Goal: Transaction & Acquisition: Purchase product/service

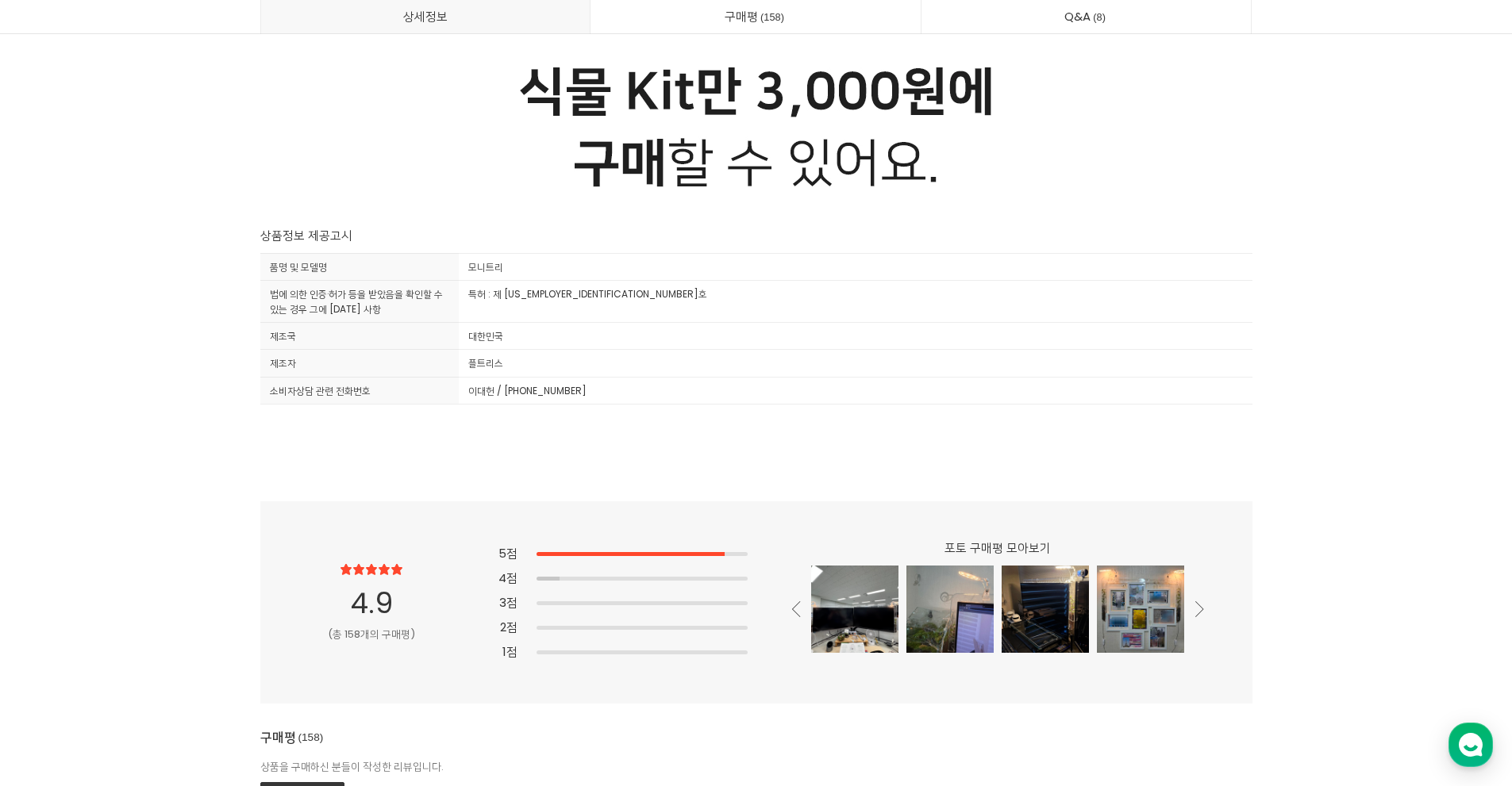
scroll to position [42475, 0]
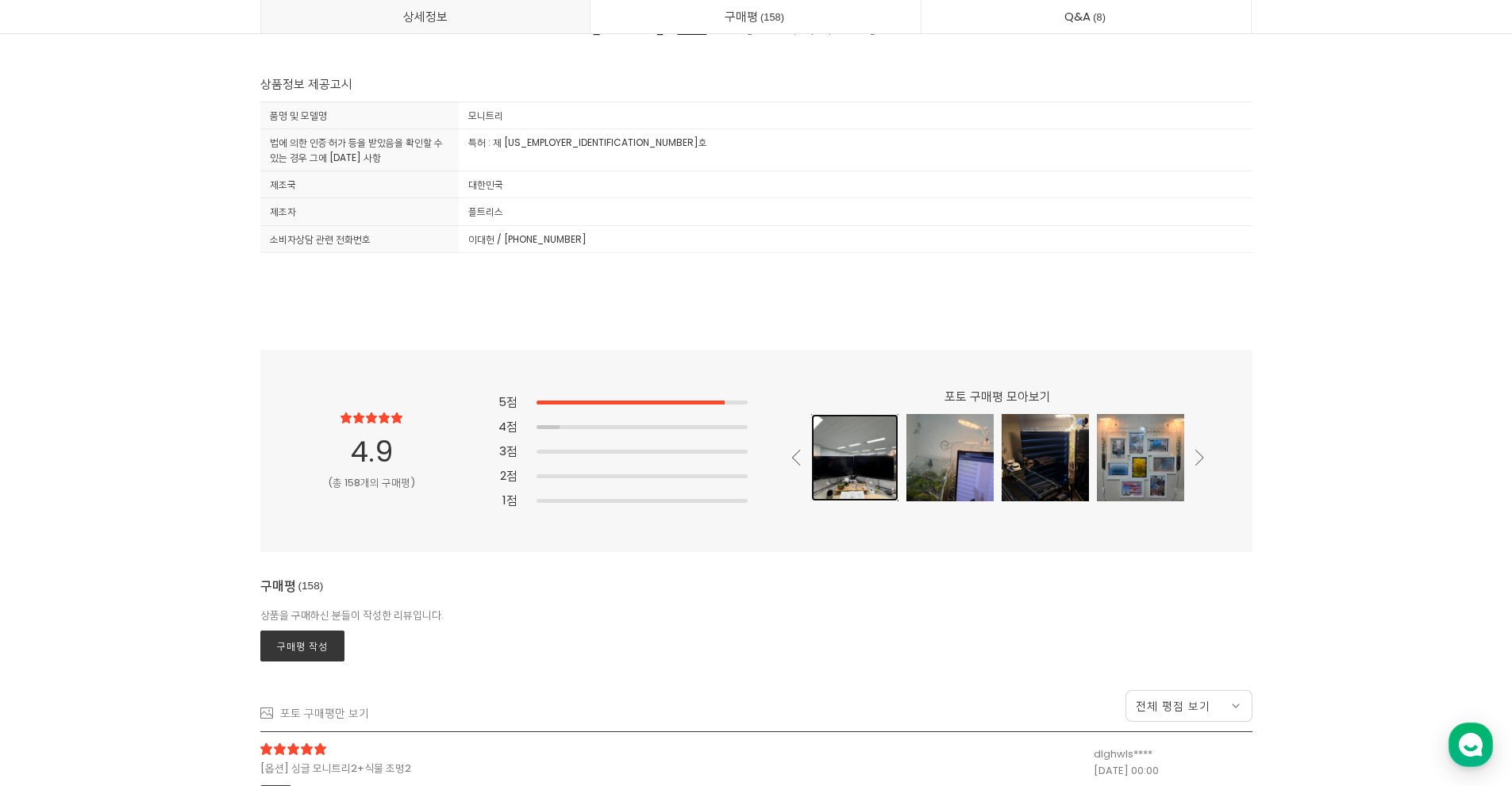
click at [822, 468] on div at bounding box center [855, 458] width 88 height 88
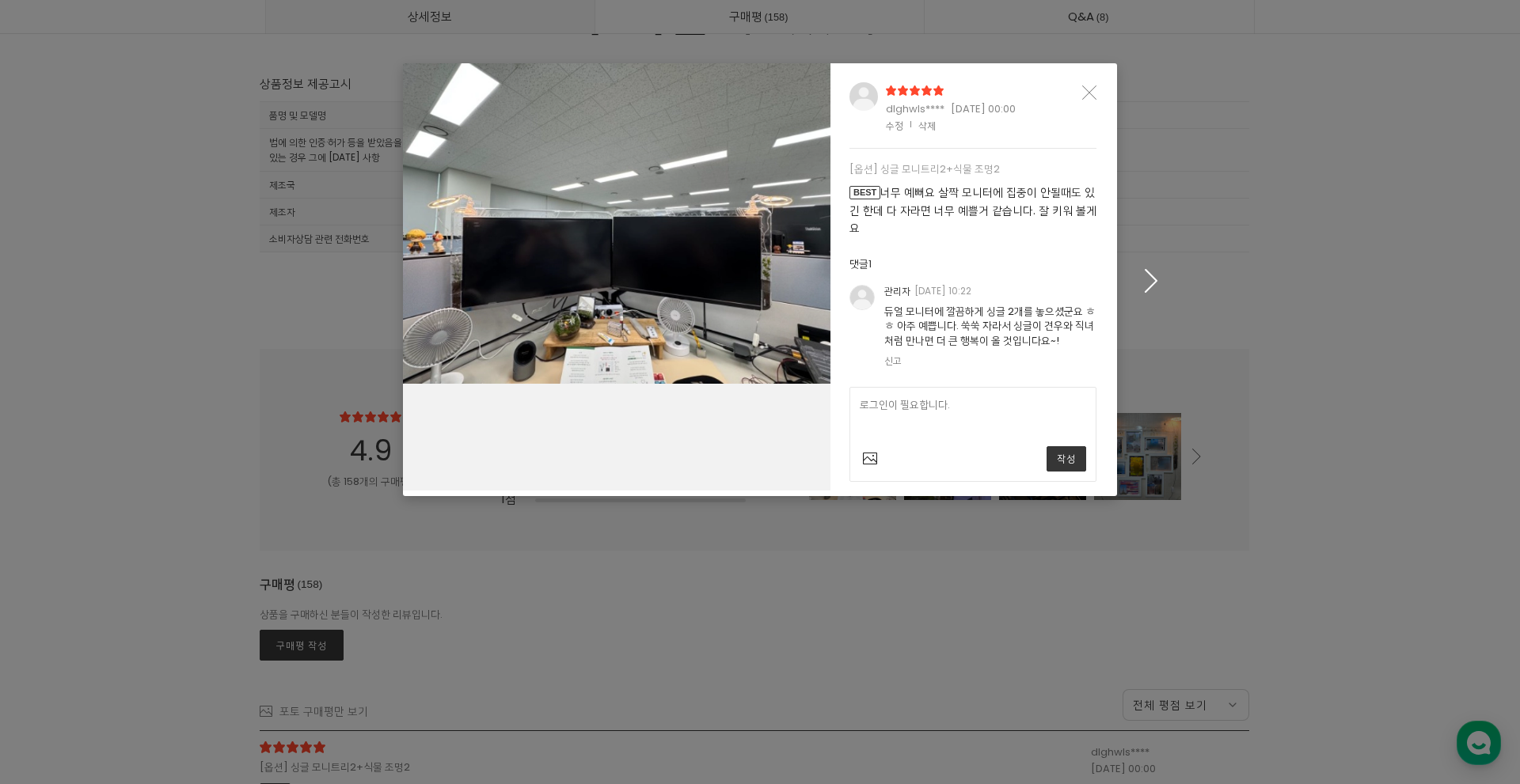
click at [1143, 284] on icon "button" at bounding box center [1152, 281] width 25 height 24
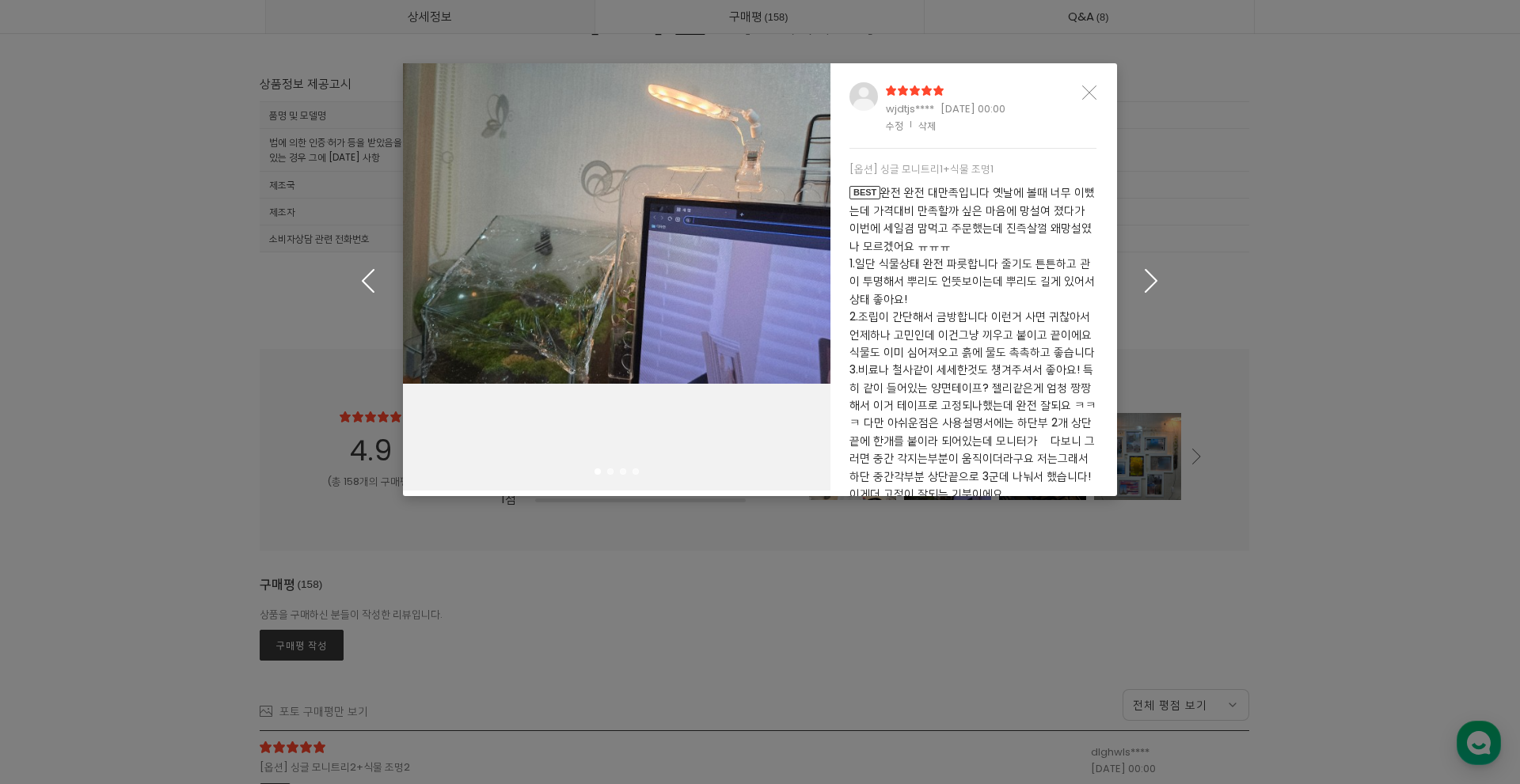
click at [1152, 290] on icon "button" at bounding box center [1152, 281] width 25 height 24
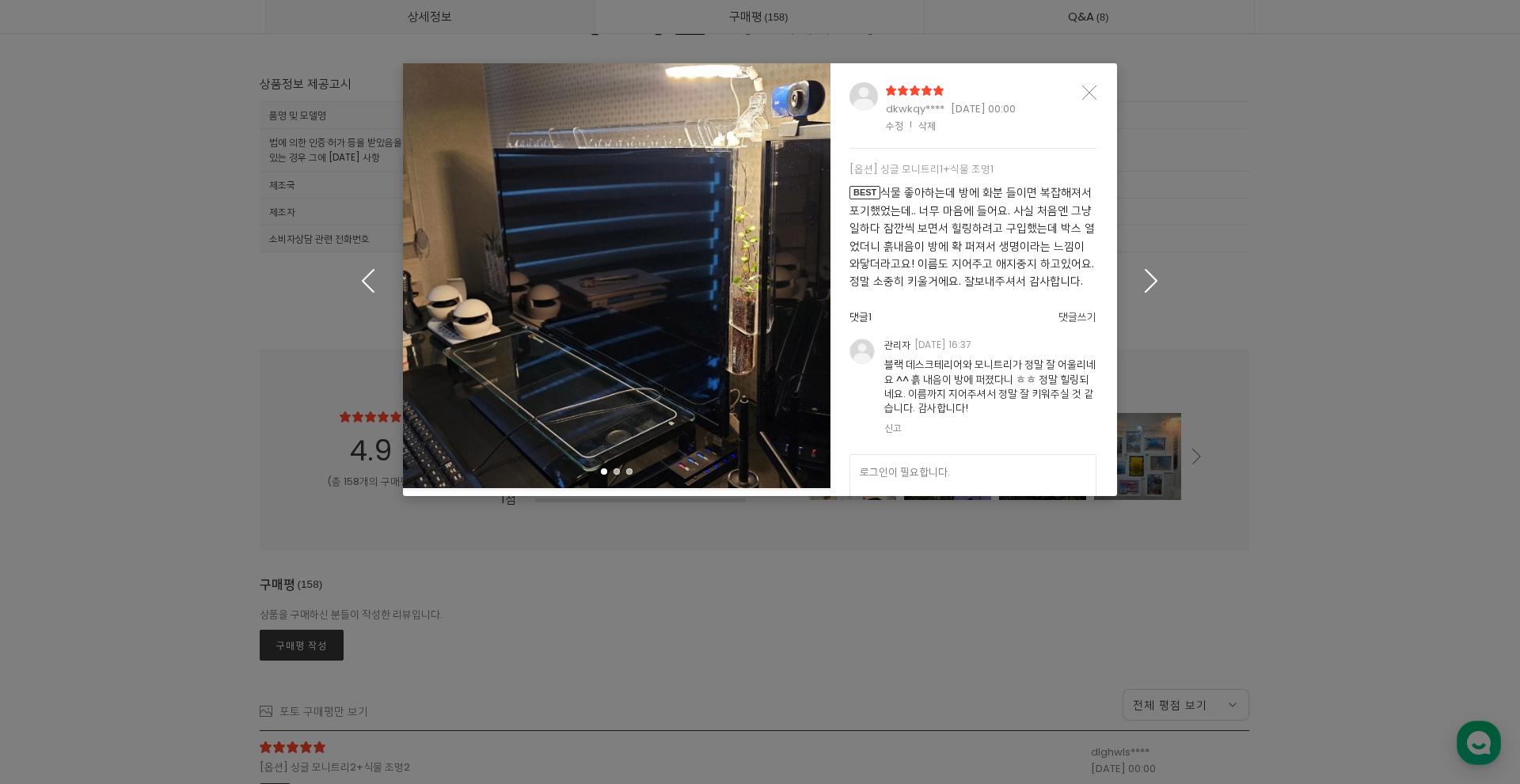
click at [1092, 88] on icon "Close" at bounding box center [1089, 92] width 14 height 14
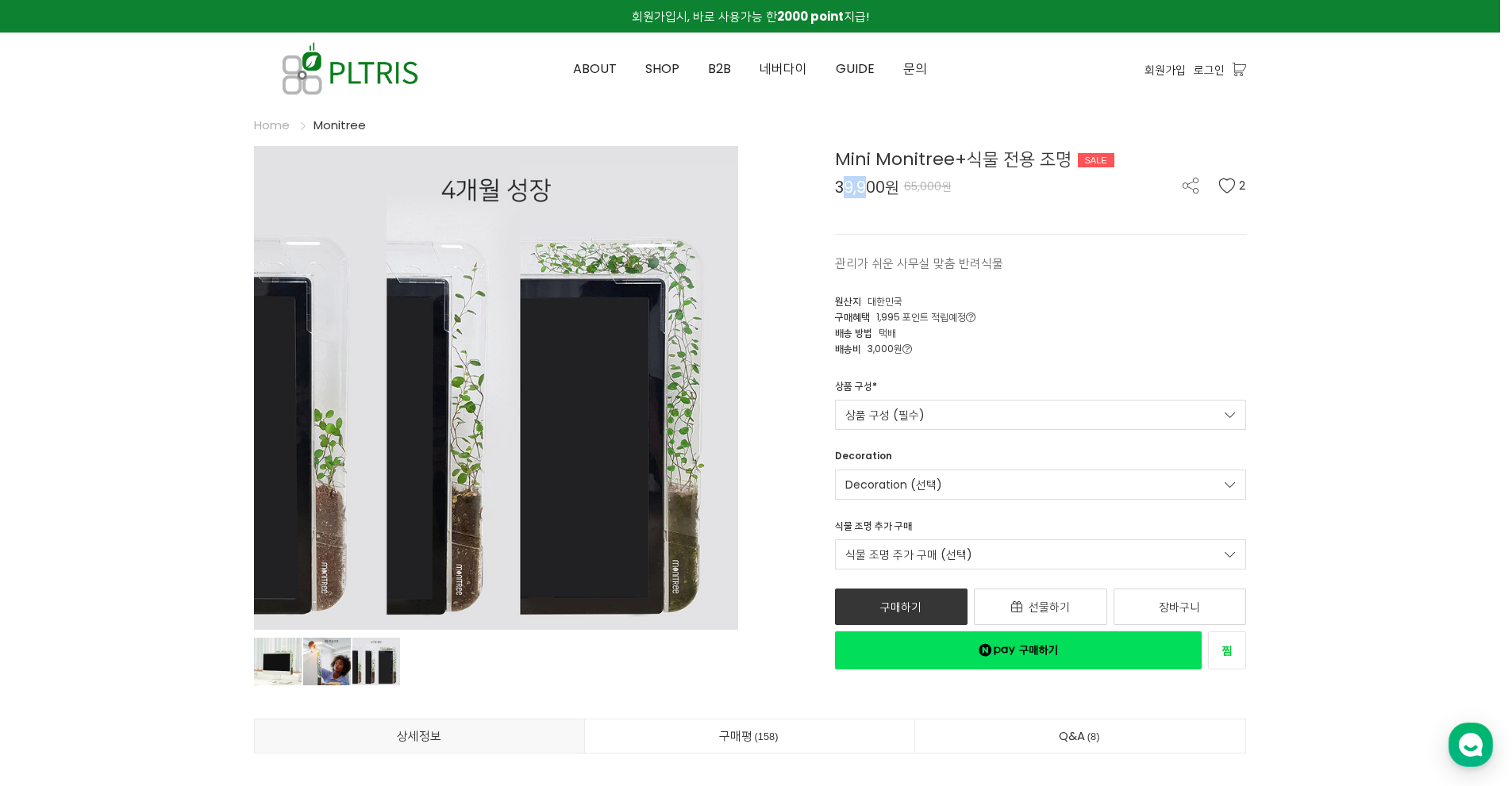
drag, startPoint x: 860, startPoint y: 192, endPoint x: 872, endPoint y: 193, distance: 12.0
click at [869, 192] on span "39,900원" at bounding box center [867, 187] width 65 height 15
click at [875, 195] on span "39,900원" at bounding box center [867, 187] width 65 height 15
click at [969, 439] on div "상품 구성 * 상품 구성 (필수) 모니터 한쪽 식물 모니터 상단 절반 미니 모니트리1+식물 조명1 39,900원 모니터 한쪽 식물 모니터 상단…" at bounding box center [1041, 414] width 436 height 70
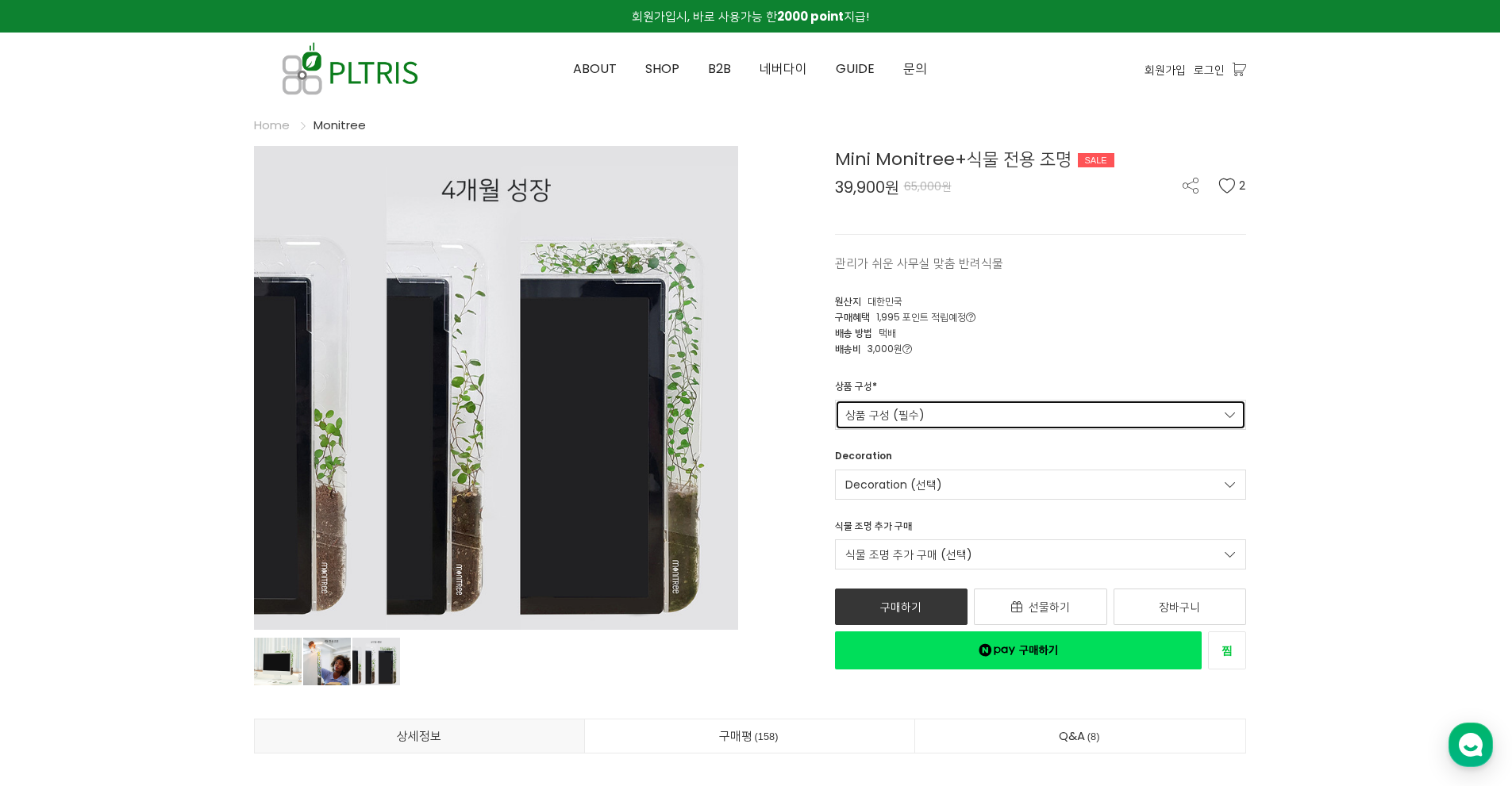
click at [971, 417] on link "상품 구성 (필수)" at bounding box center [1042, 414] width 412 height 30
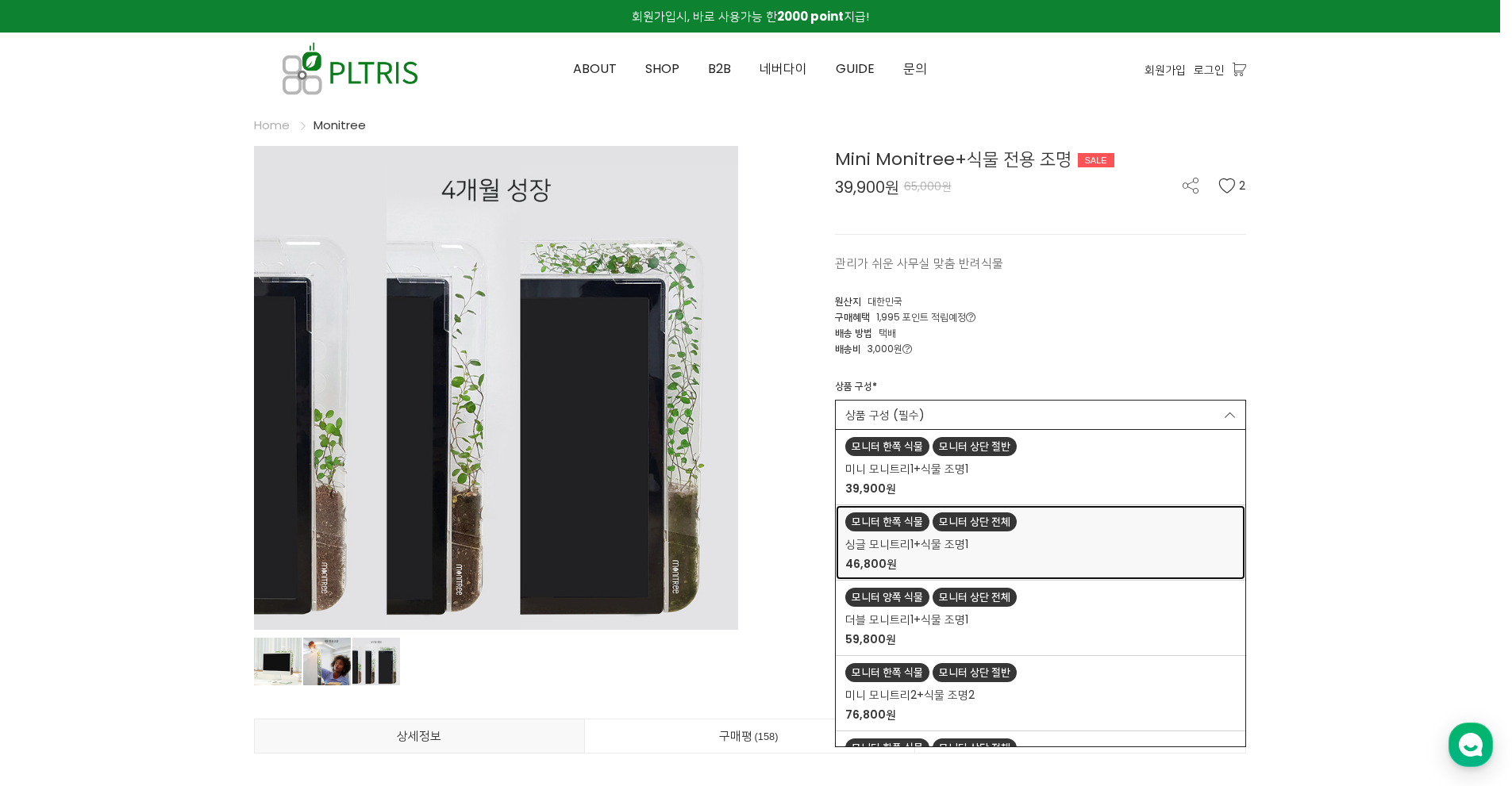
click at [996, 533] on link "모니터 한쪽 식물 모니터 상단 전체 싱글 모니트리1+식물 조명1 46,800원" at bounding box center [1042, 542] width 411 height 74
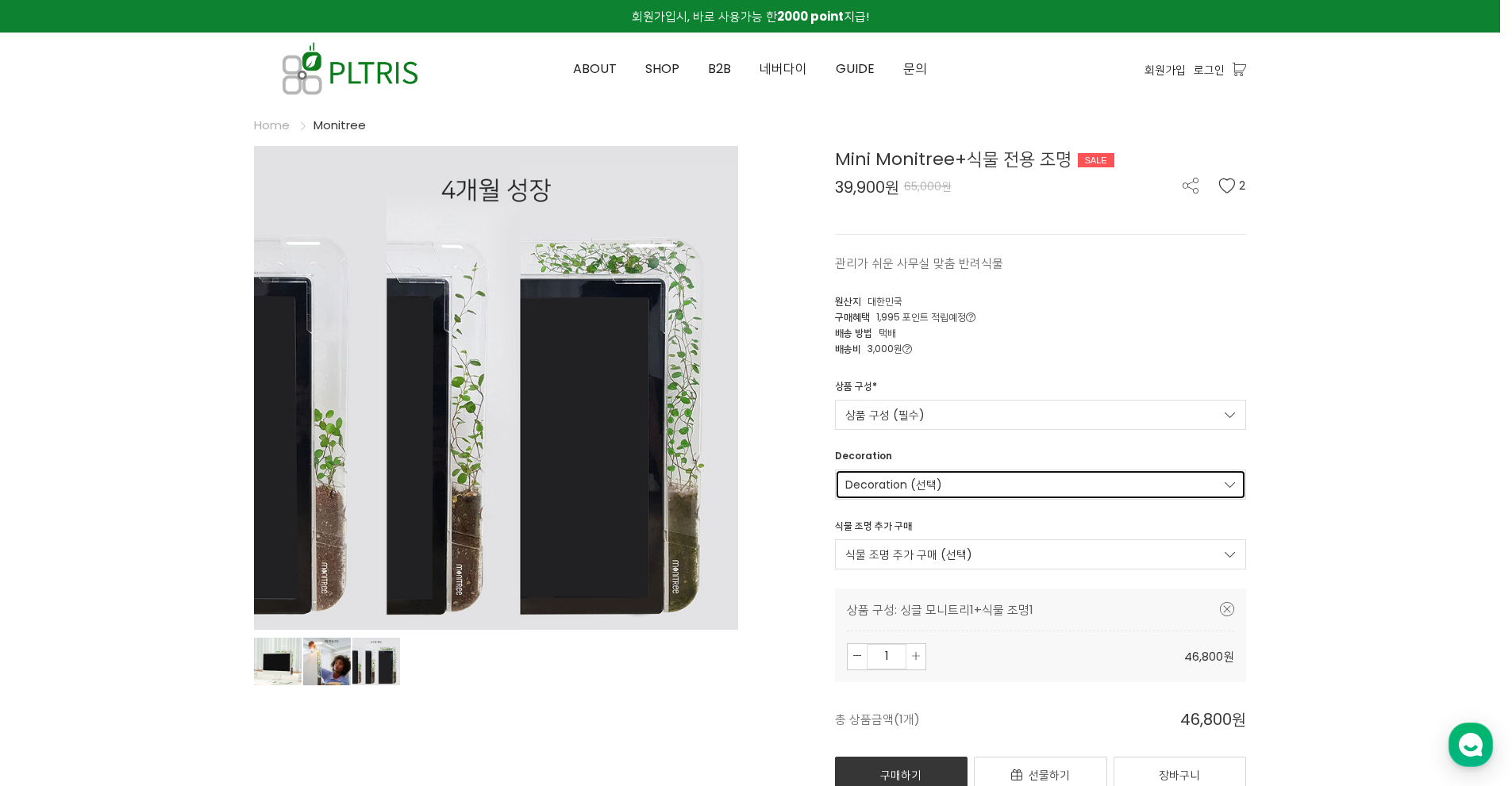
click at [980, 480] on link "Decoration (선택)" at bounding box center [1042, 485] width 412 height 30
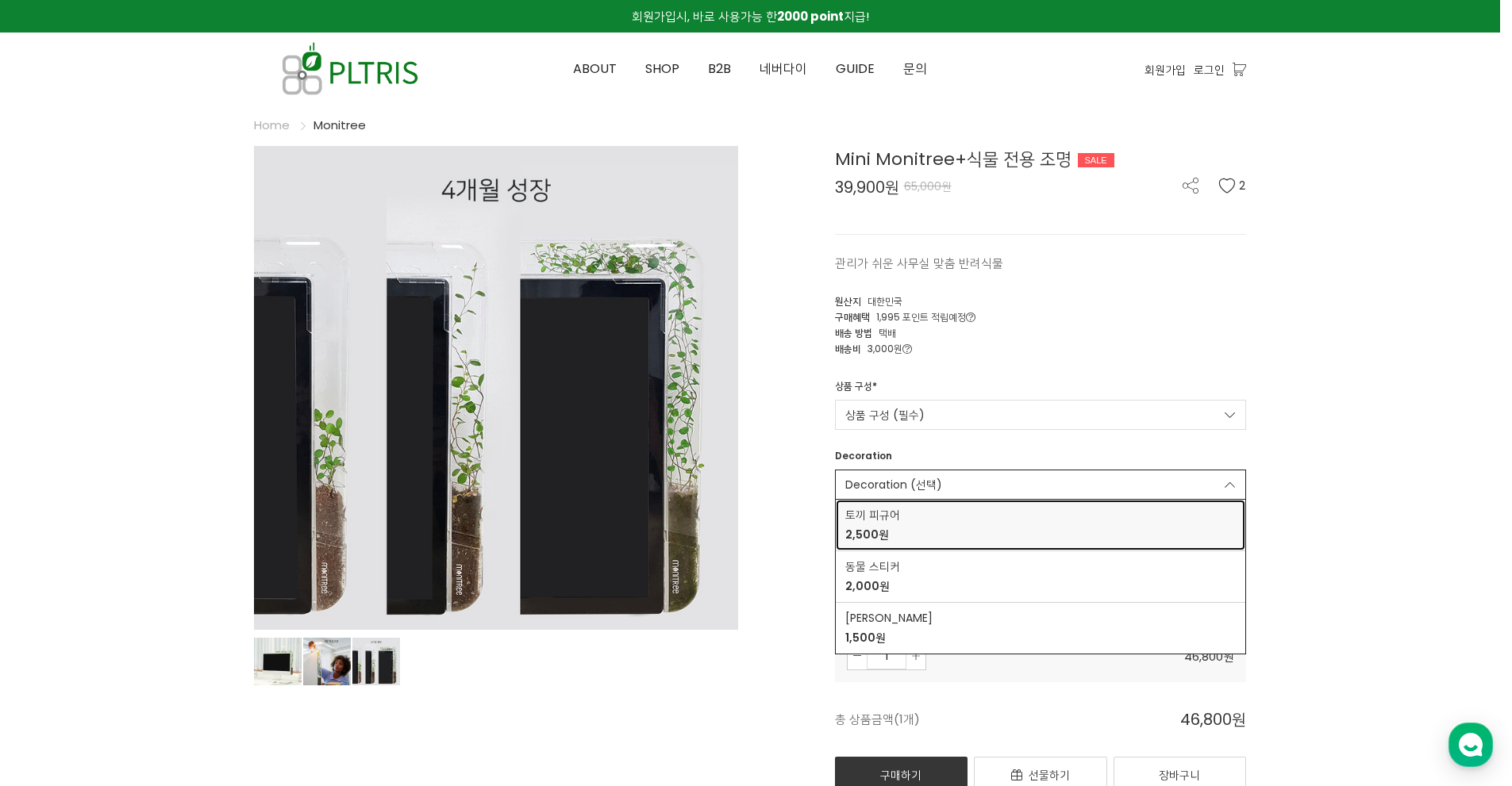
click at [909, 528] on span "2,500원" at bounding box center [1041, 535] width 391 height 16
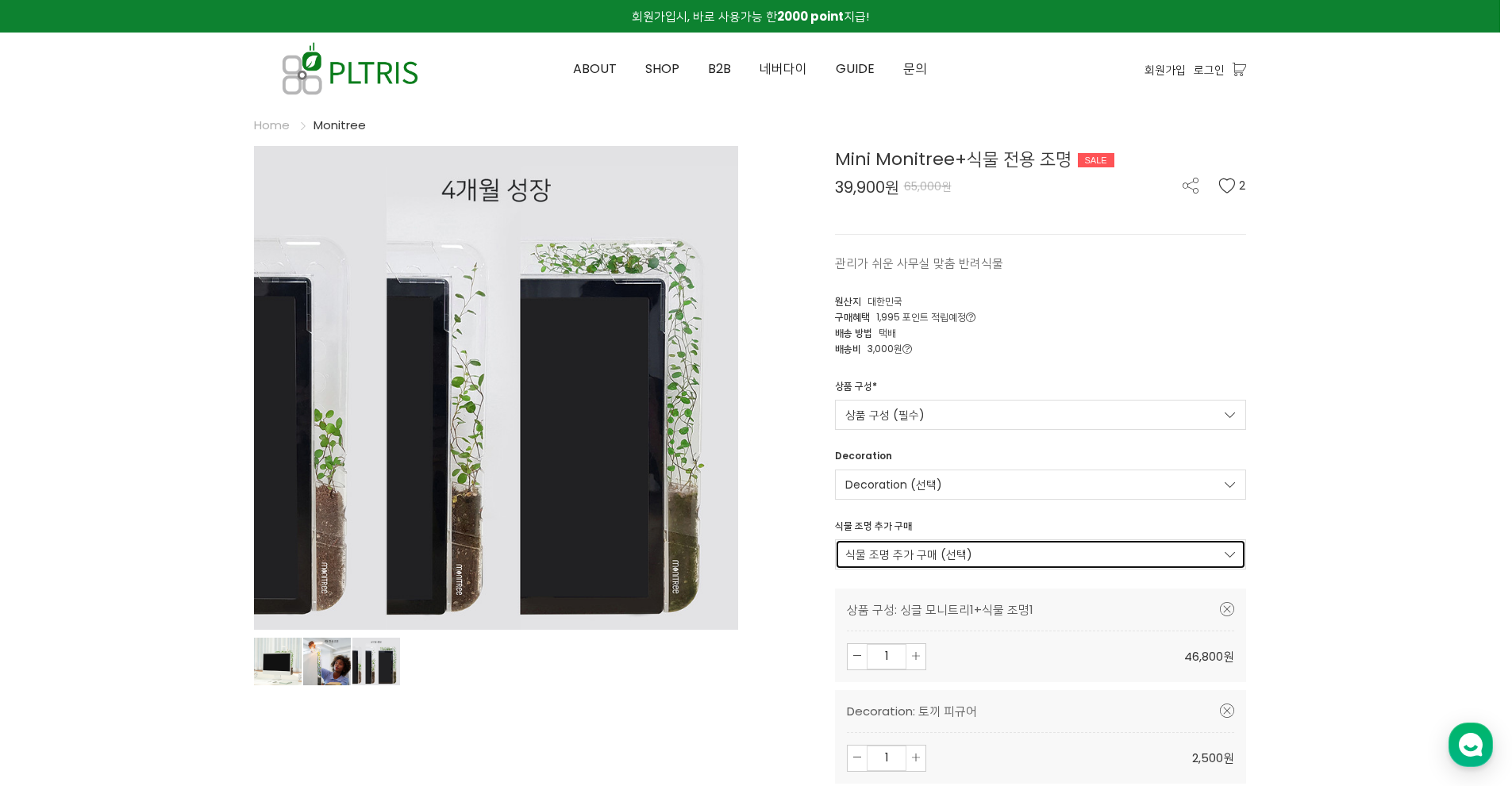
click at [971, 552] on link "식물 조명 추가 구매 (선택)" at bounding box center [1042, 554] width 412 height 30
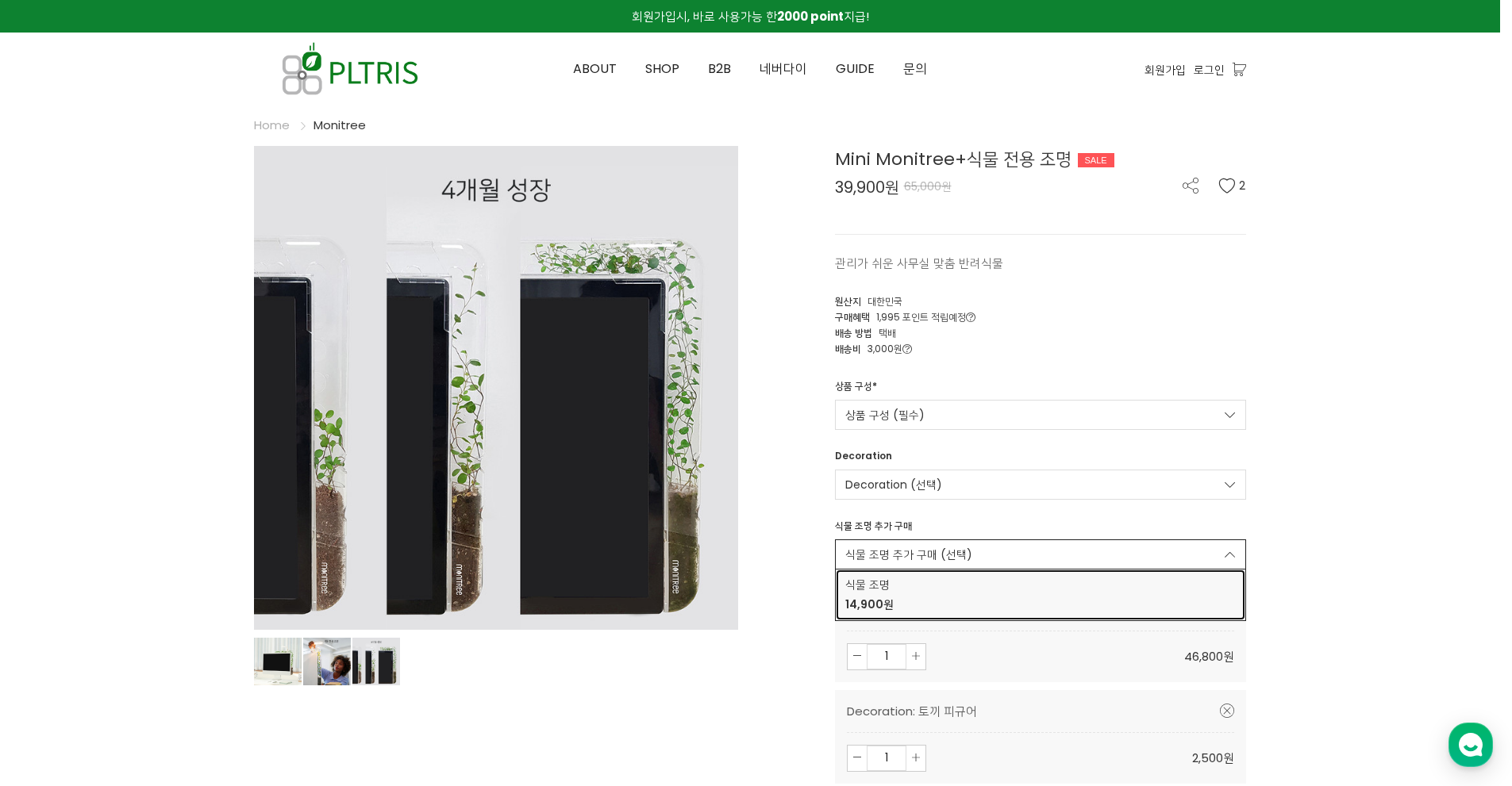
click at [945, 604] on span "14,900원" at bounding box center [1041, 605] width 391 height 16
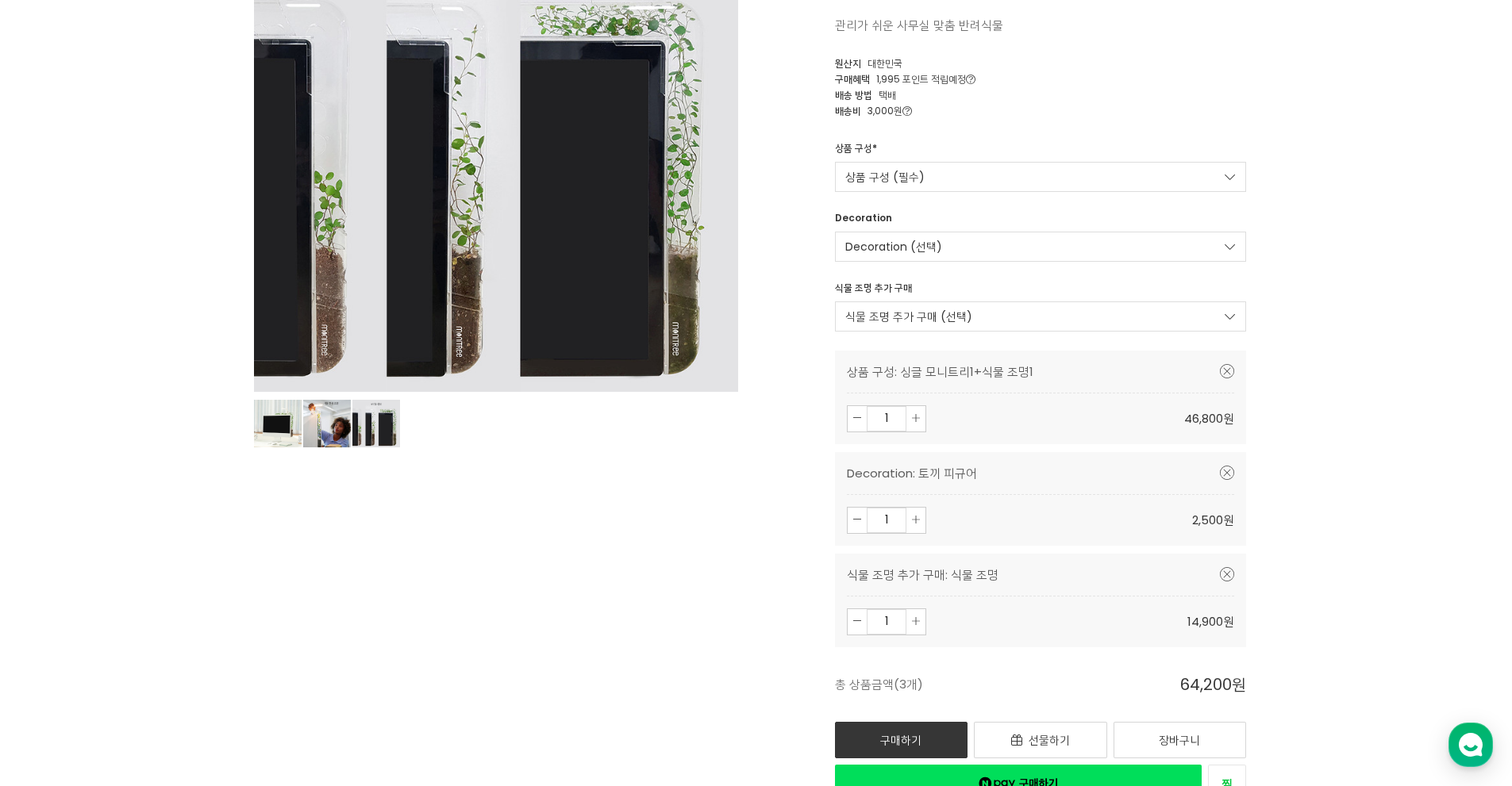
scroll to position [318, 0]
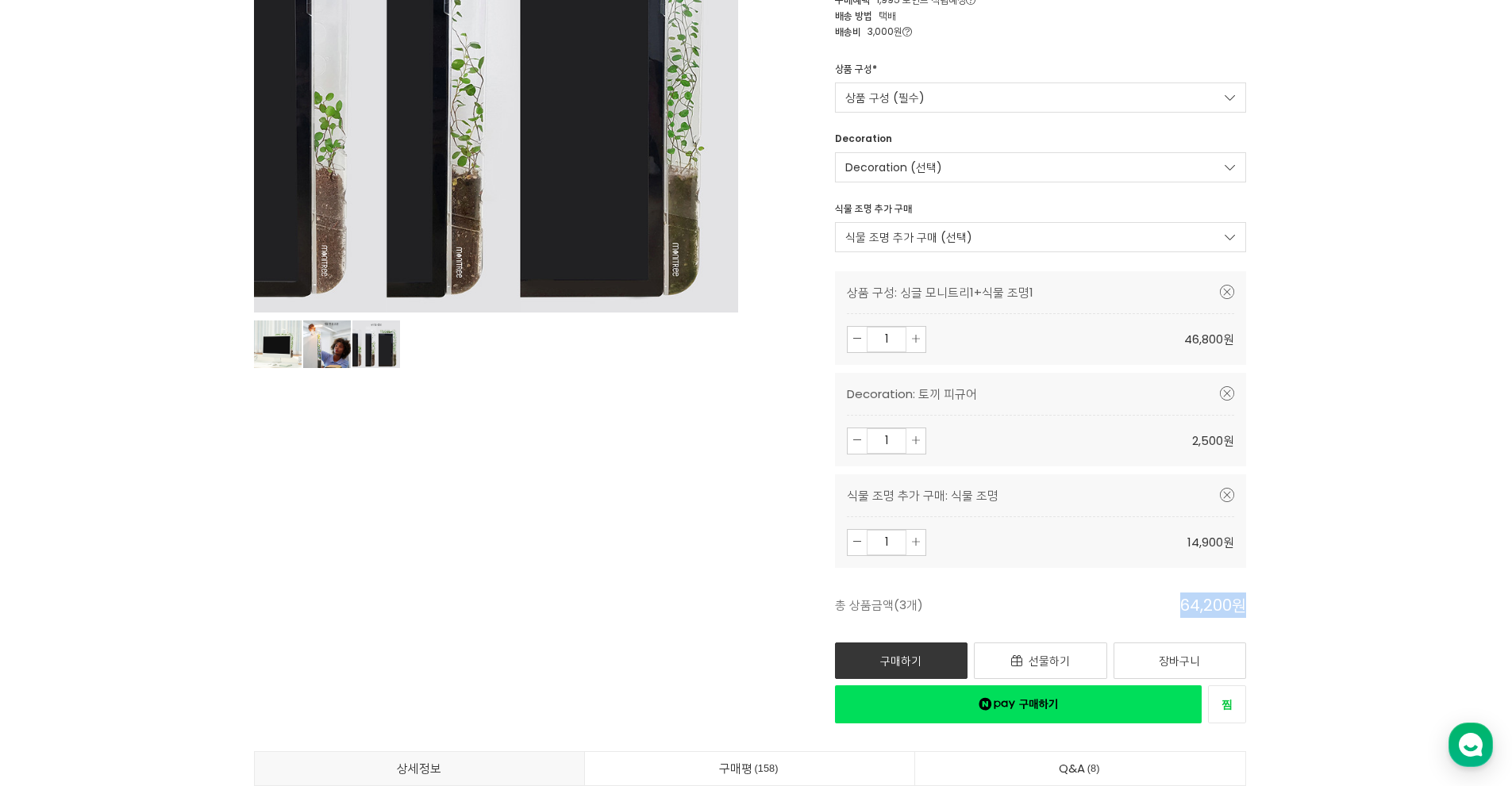
drag, startPoint x: 1179, startPoint y: 606, endPoint x: 1248, endPoint y: 601, distance: 69.2
click at [1248, 601] on div "Mini Monitree+식물 전용 조명 SALE 39,900원 65,000원 2 관리가 쉬운 사무실 맞춤 반려식물 2 [GEOGRAPHIC_…" at bounding box center [1004, 275] width 508 height 895
